Goal: Information Seeking & Learning: Learn about a topic

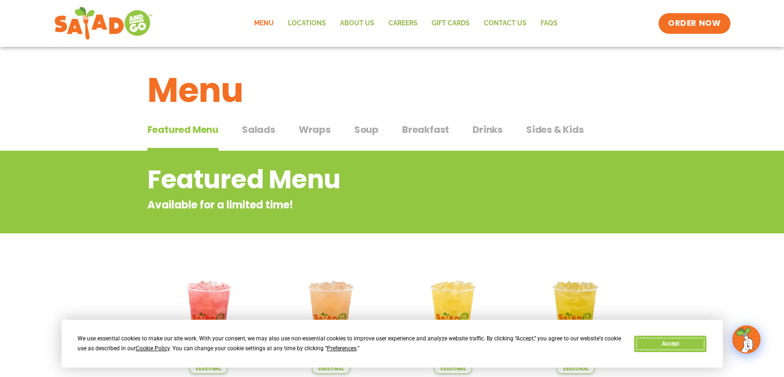
click at [649, 347] on button "Accept" at bounding box center [670, 344] width 72 height 16
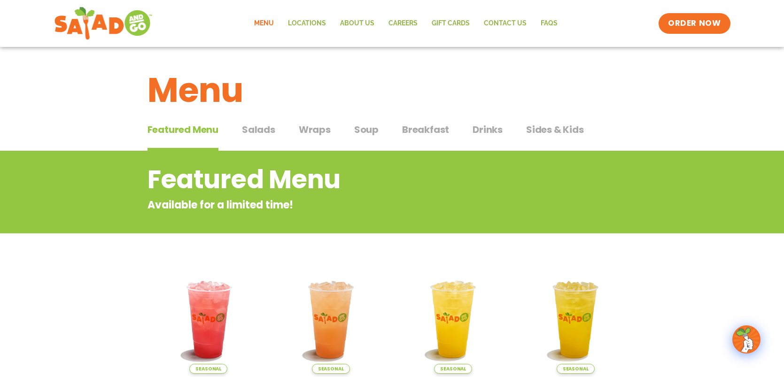
click at [487, 127] on span "Drinks" at bounding box center [488, 130] width 30 height 14
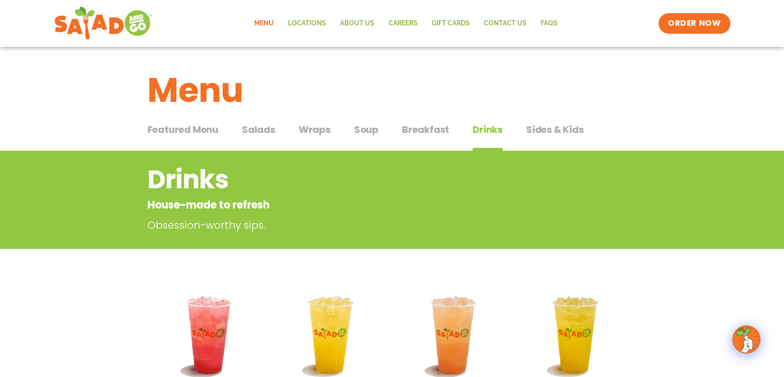
scroll to position [1, 0]
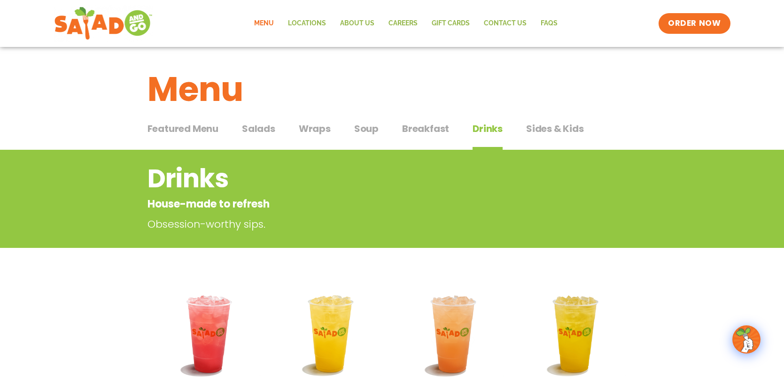
click at [411, 131] on span "Breakfast" at bounding box center [425, 129] width 47 height 14
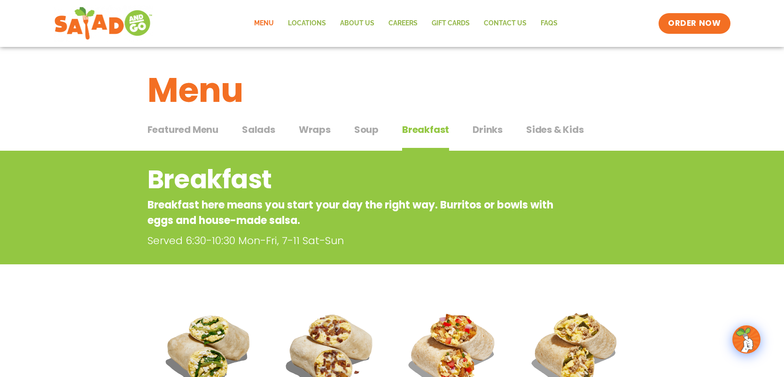
click at [370, 124] on span "Soup" at bounding box center [366, 130] width 24 height 14
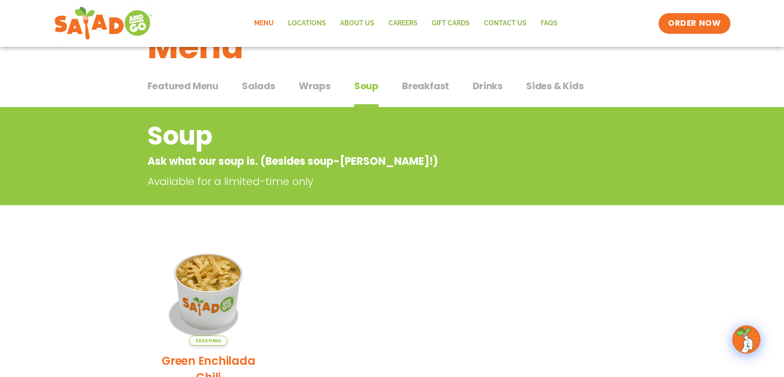
scroll to position [24, 0]
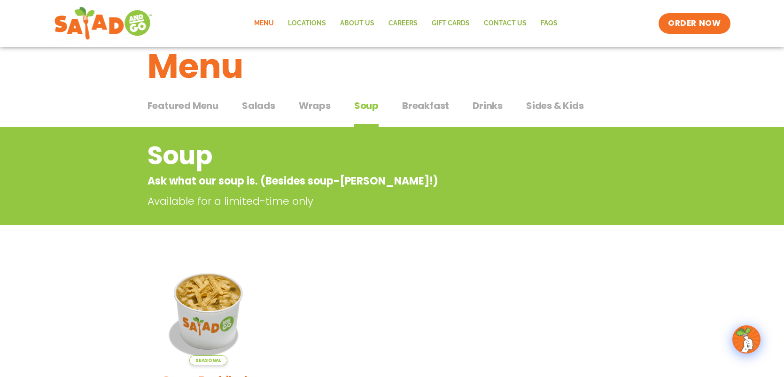
click at [328, 117] on button "Wraps Wraps" at bounding box center [315, 113] width 32 height 29
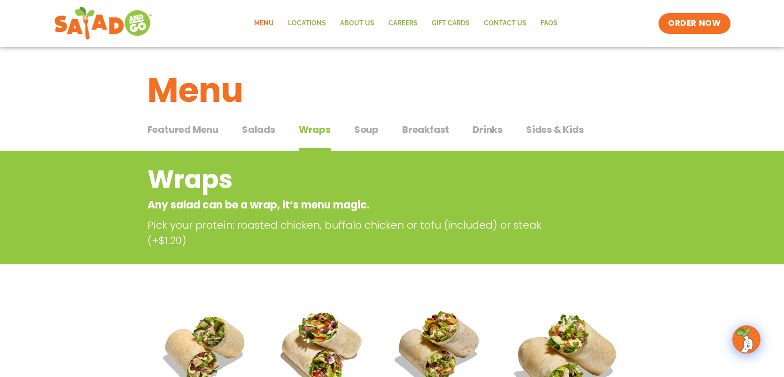
click at [252, 125] on span "Salads" at bounding box center [258, 130] width 33 height 14
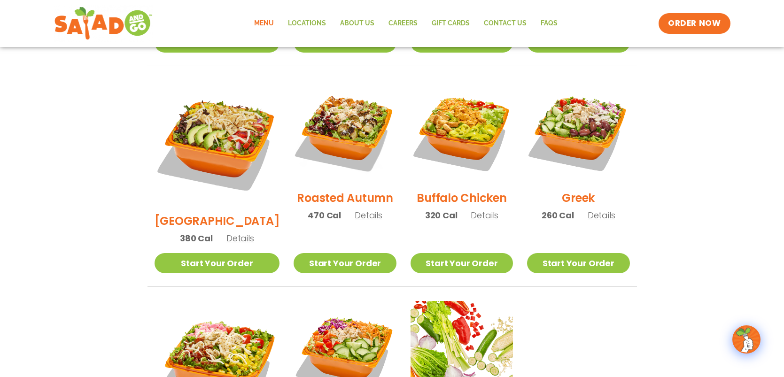
scroll to position [467, 0]
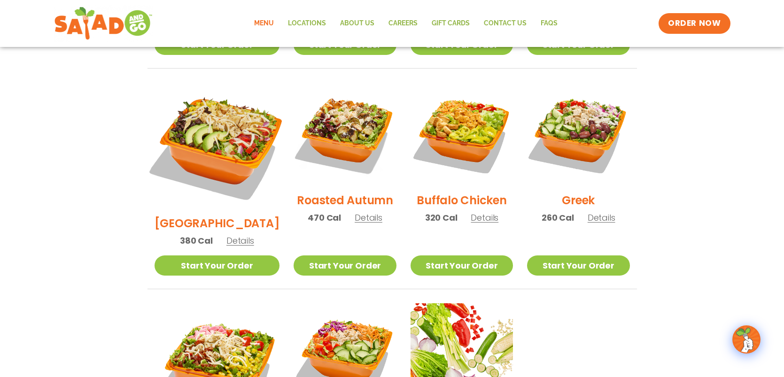
click at [238, 121] on img at bounding box center [216, 145] width 147 height 147
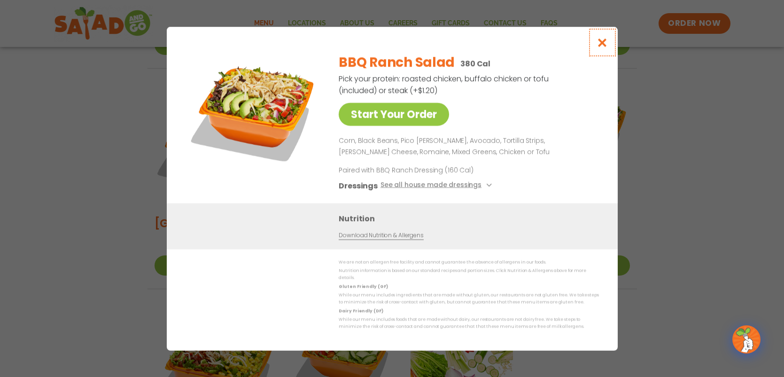
click at [598, 42] on icon "Close modal" at bounding box center [602, 43] width 12 height 10
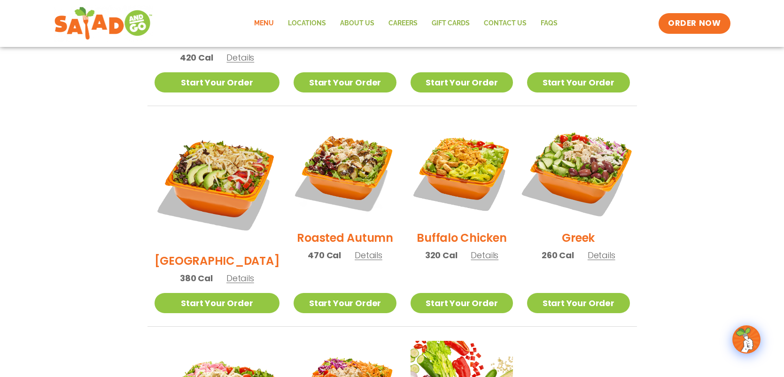
scroll to position [429, 0]
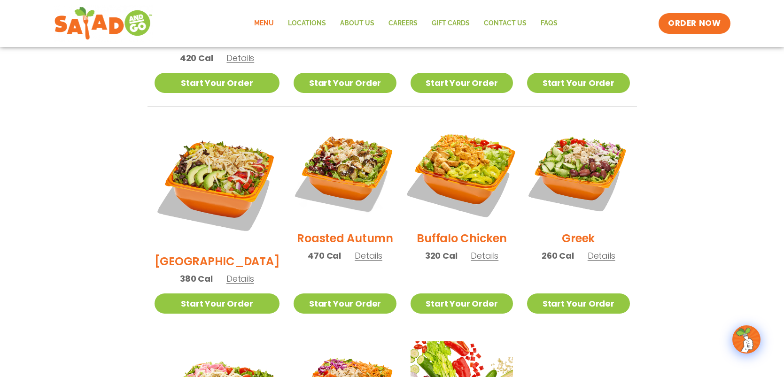
click at [478, 148] on img at bounding box center [462, 172] width 120 height 120
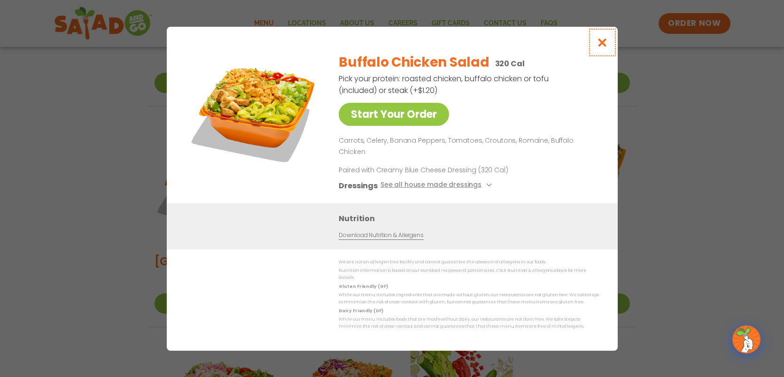
click at [606, 44] on button "Close modal" at bounding box center [602, 42] width 31 height 31
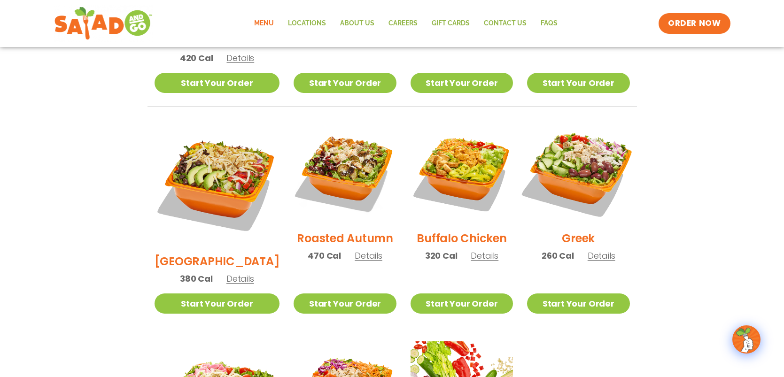
scroll to position [259, 0]
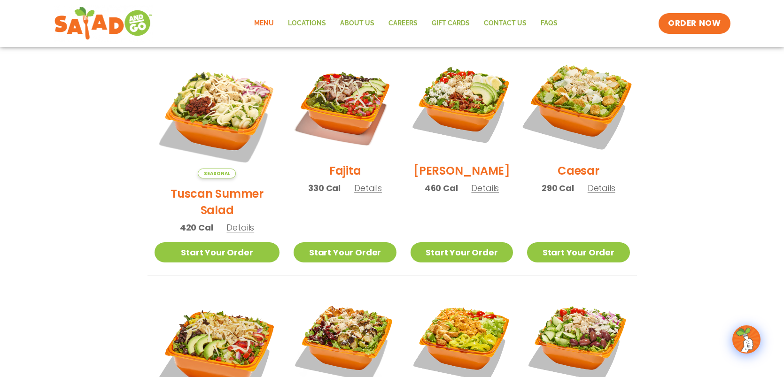
click at [561, 120] on img at bounding box center [578, 104] width 120 height 120
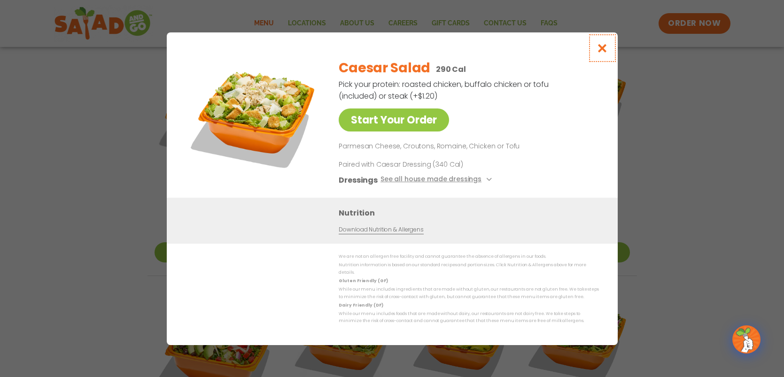
click at [605, 48] on icon "Close modal" at bounding box center [602, 48] width 12 height 10
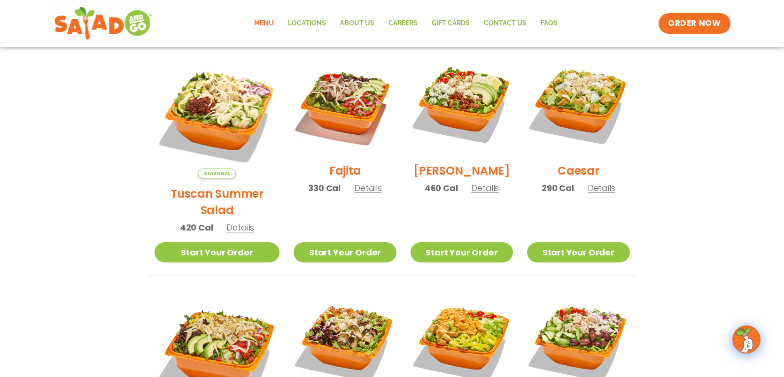
scroll to position [304, 0]
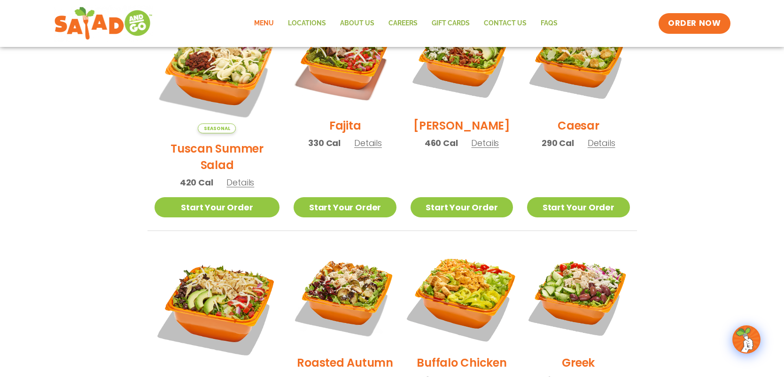
click at [477, 295] on img at bounding box center [462, 296] width 120 height 120
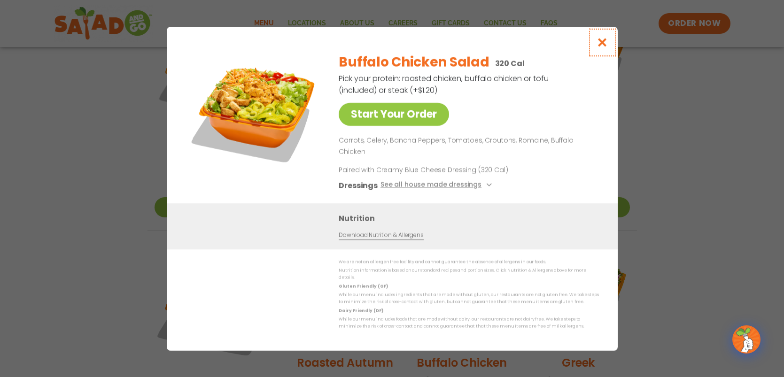
click at [597, 47] on icon "Close modal" at bounding box center [602, 43] width 12 height 10
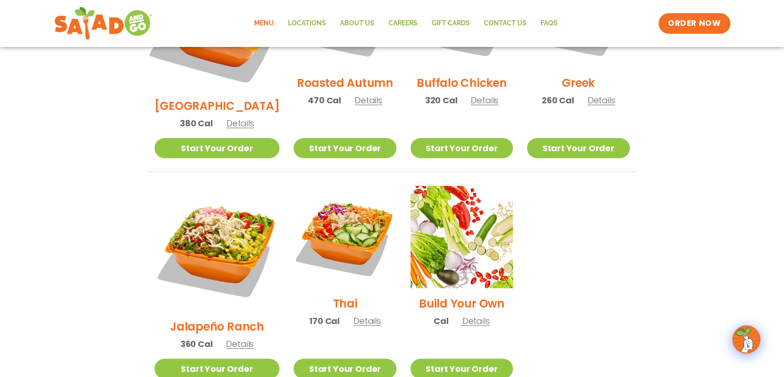
scroll to position [445, 0]
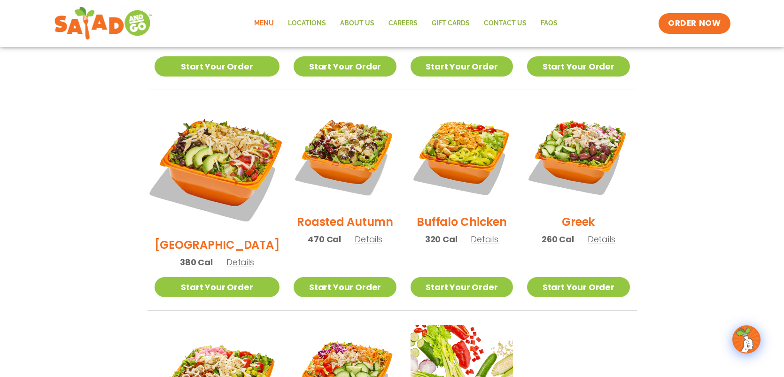
click at [226, 153] on img at bounding box center [216, 167] width 147 height 147
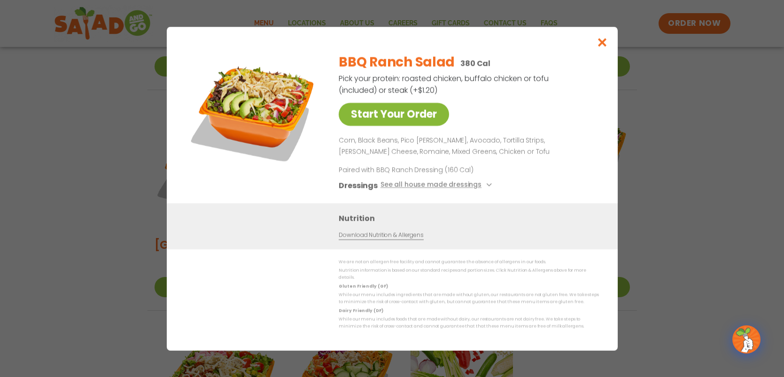
click at [419, 109] on link "Start Your Order" at bounding box center [394, 114] width 110 height 23
